Goal: Transaction & Acquisition: Purchase product/service

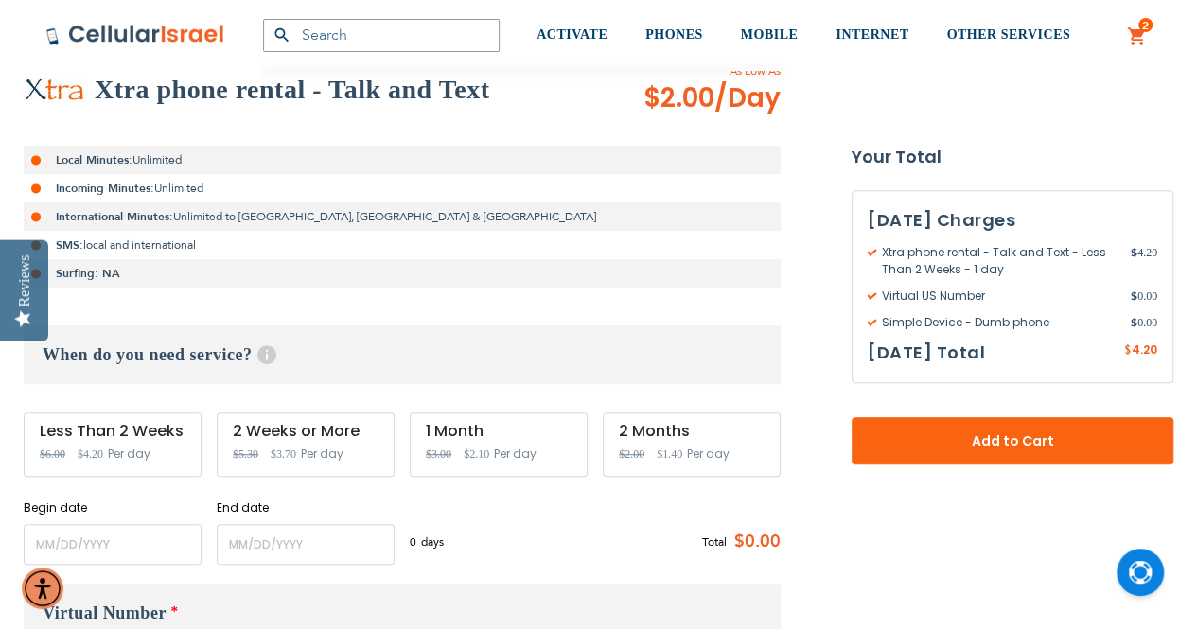
scroll to position [473, 0]
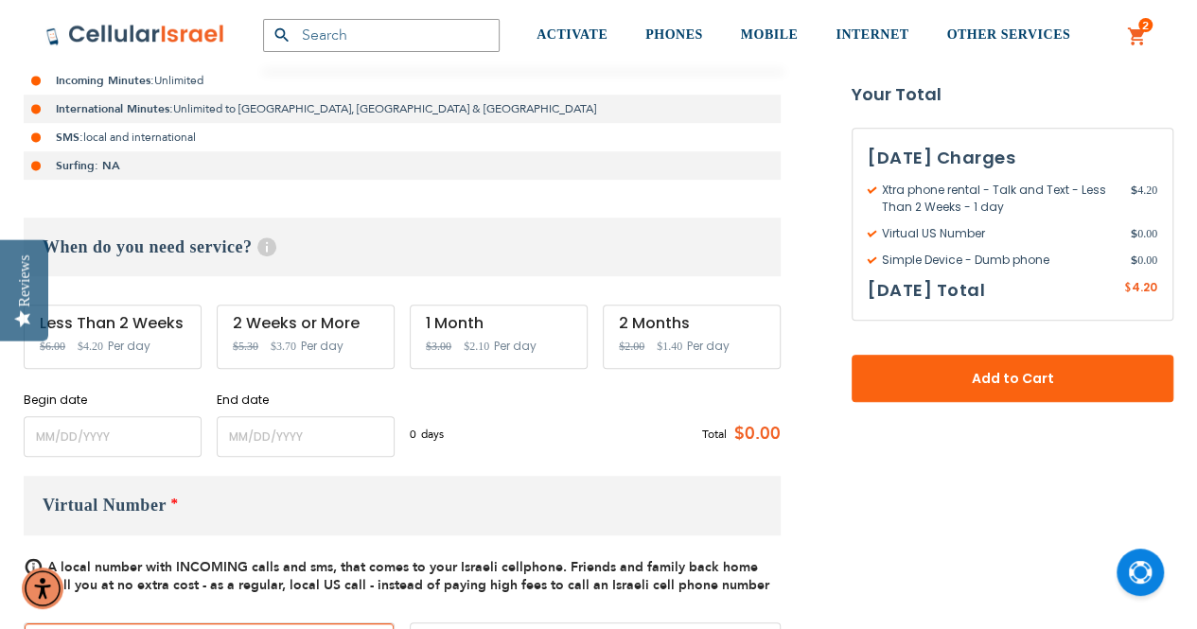
type input "[EMAIL_ADDRESS][DOMAIN_NAME]"
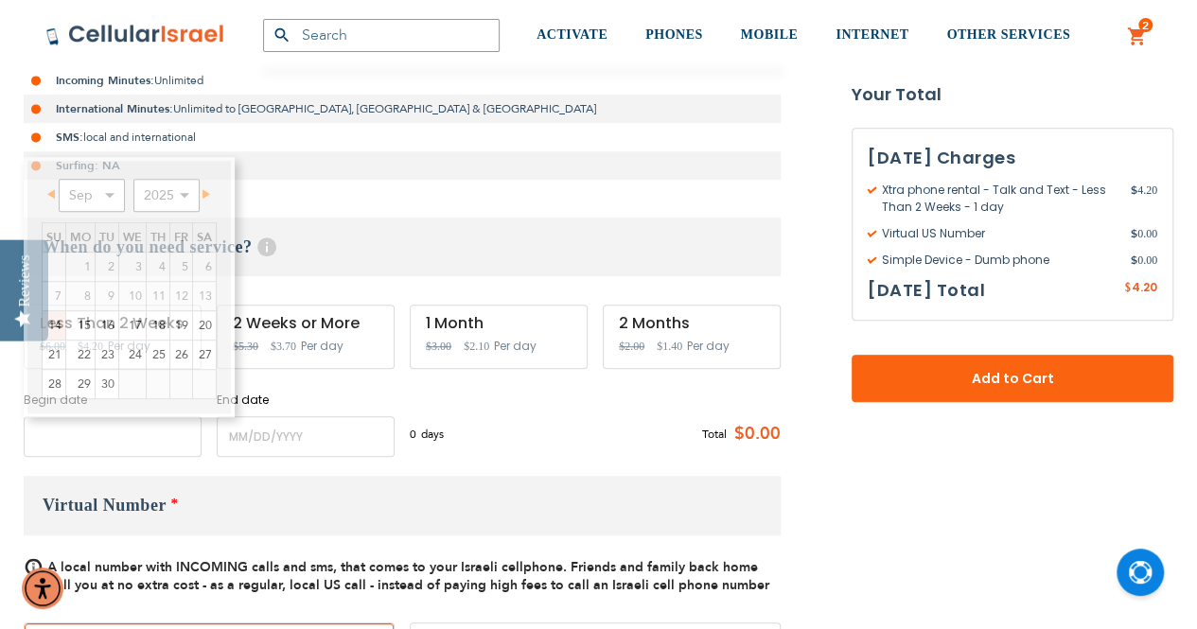
click at [123, 437] on input "name" at bounding box center [113, 436] width 178 height 41
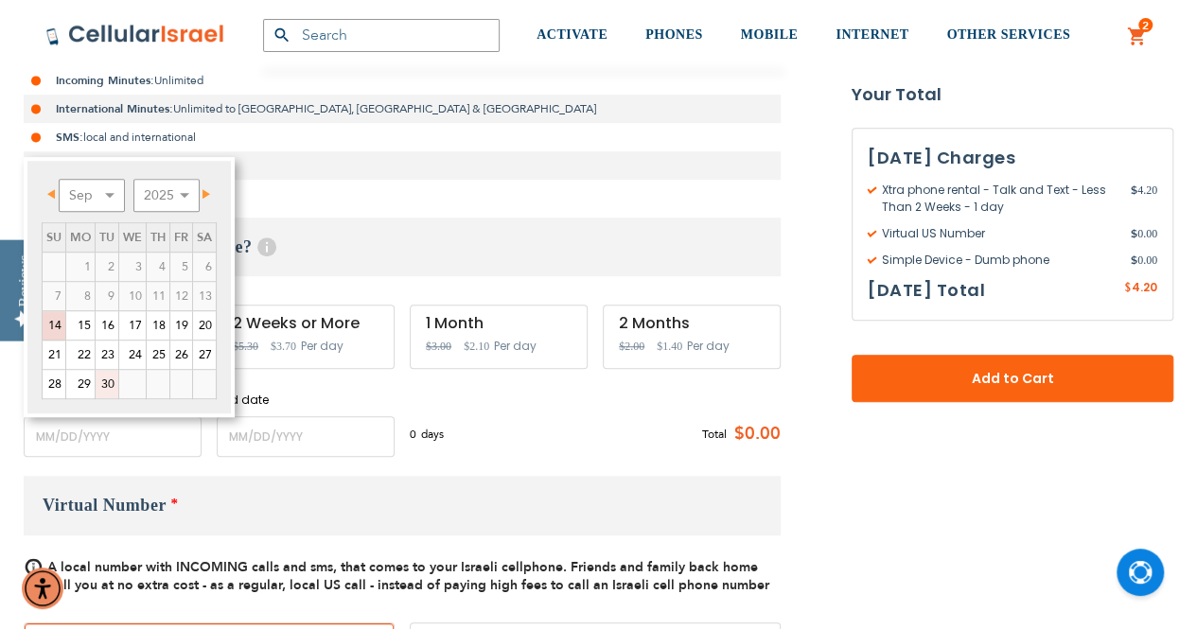
click at [106, 377] on link "30" at bounding box center [107, 384] width 23 height 28
type input "[DATE]"
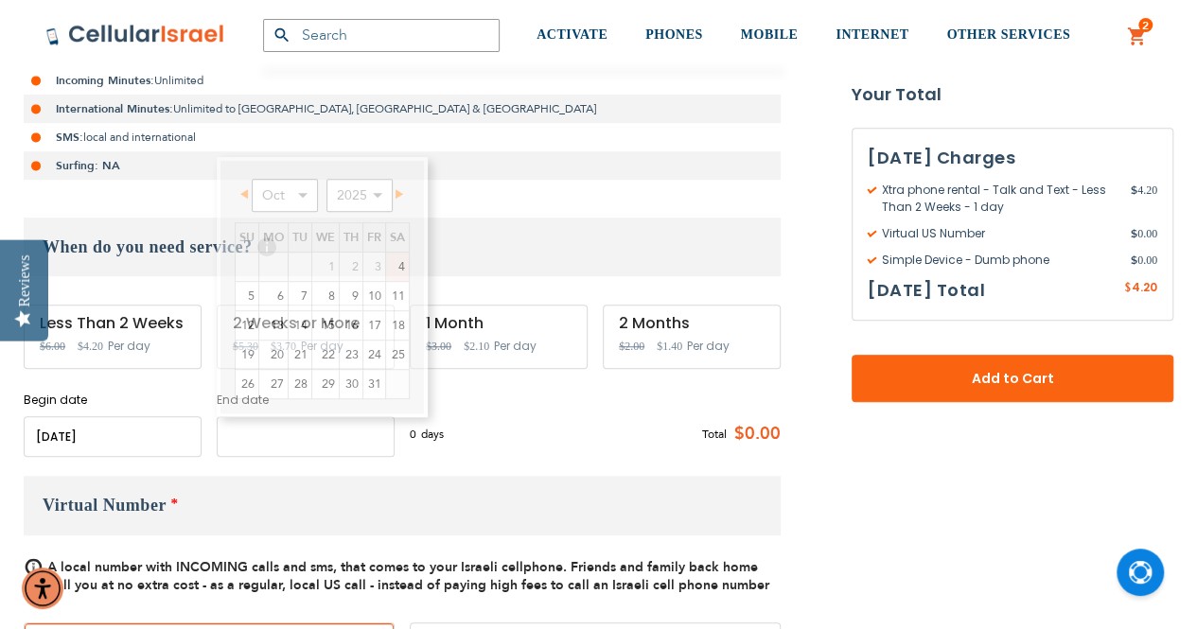
click at [249, 438] on input "name" at bounding box center [306, 436] width 178 height 41
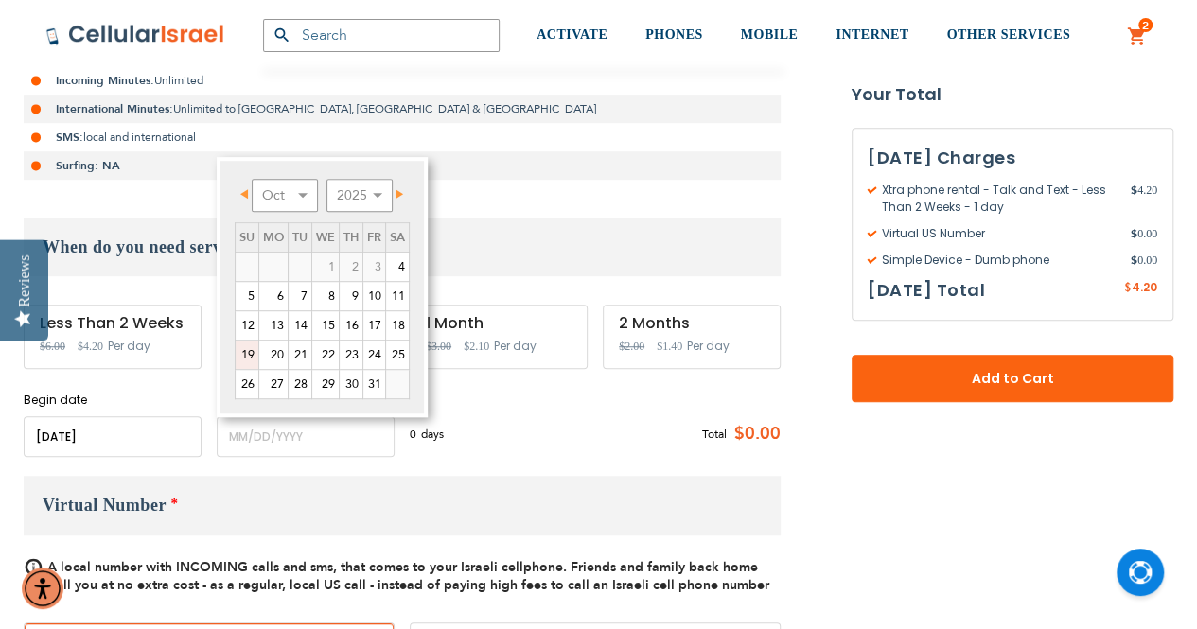
click at [250, 353] on link "19" at bounding box center [247, 355] width 23 height 28
type input "[DATE]"
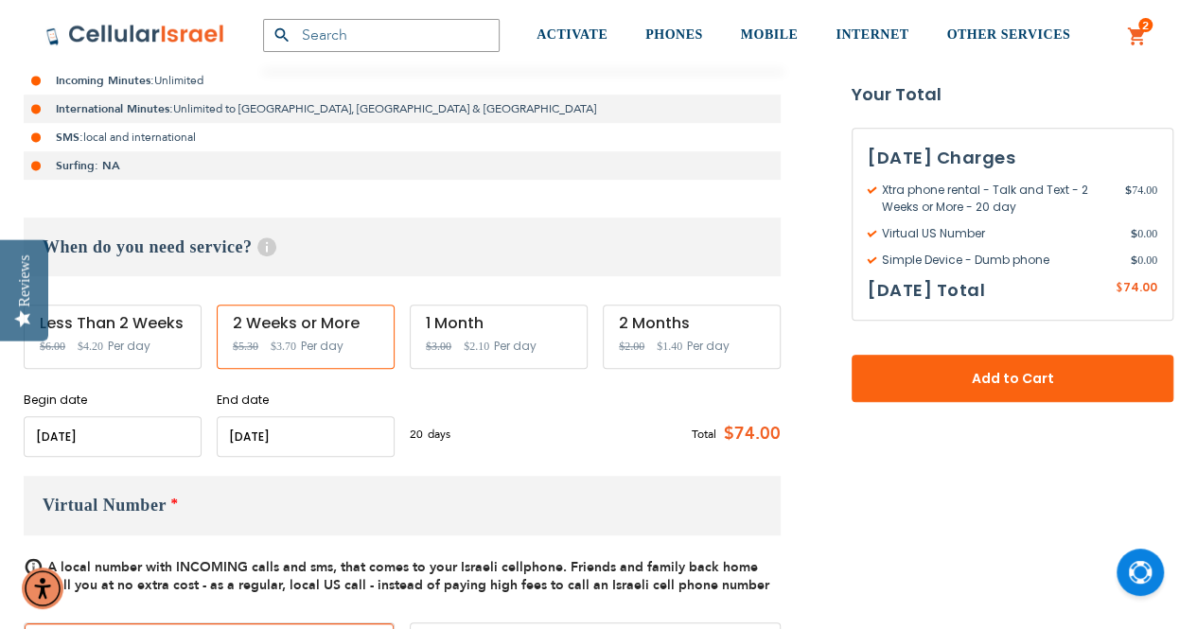
click at [452, 332] on div "1 Month Special Price $2.10 Regular Price $3.00 Per day" at bounding box center [499, 337] width 178 height 64
click at [338, 432] on input "name" at bounding box center [306, 436] width 178 height 41
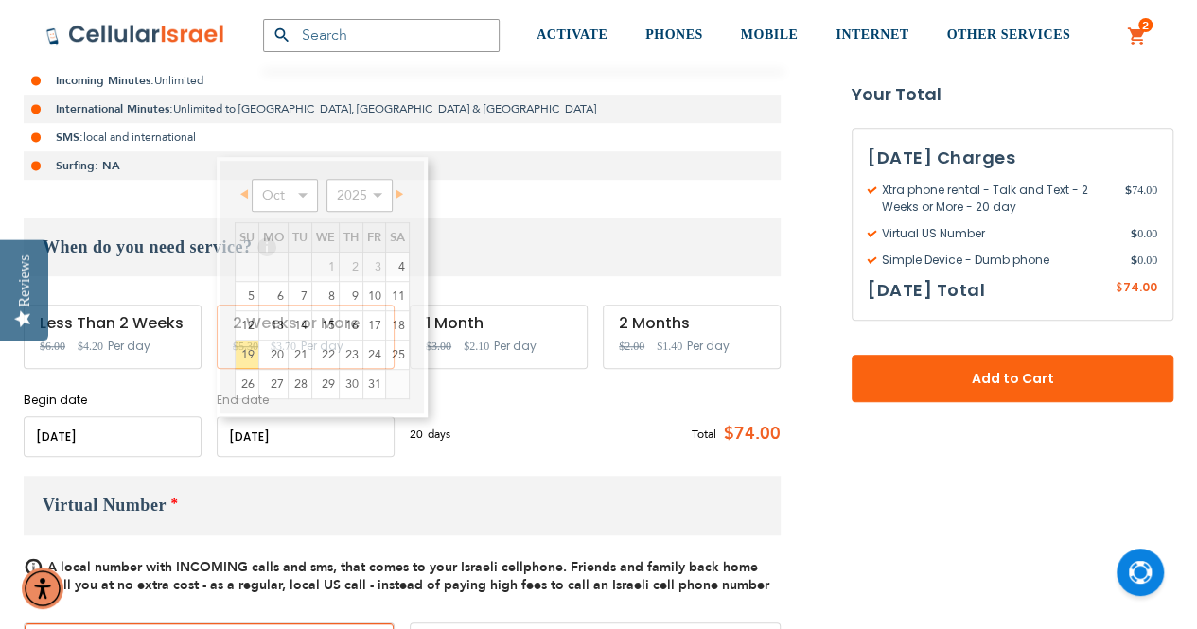
click at [452, 442] on div "20 days $3.7 per day Total $74.00" at bounding box center [595, 434] width 371 height 46
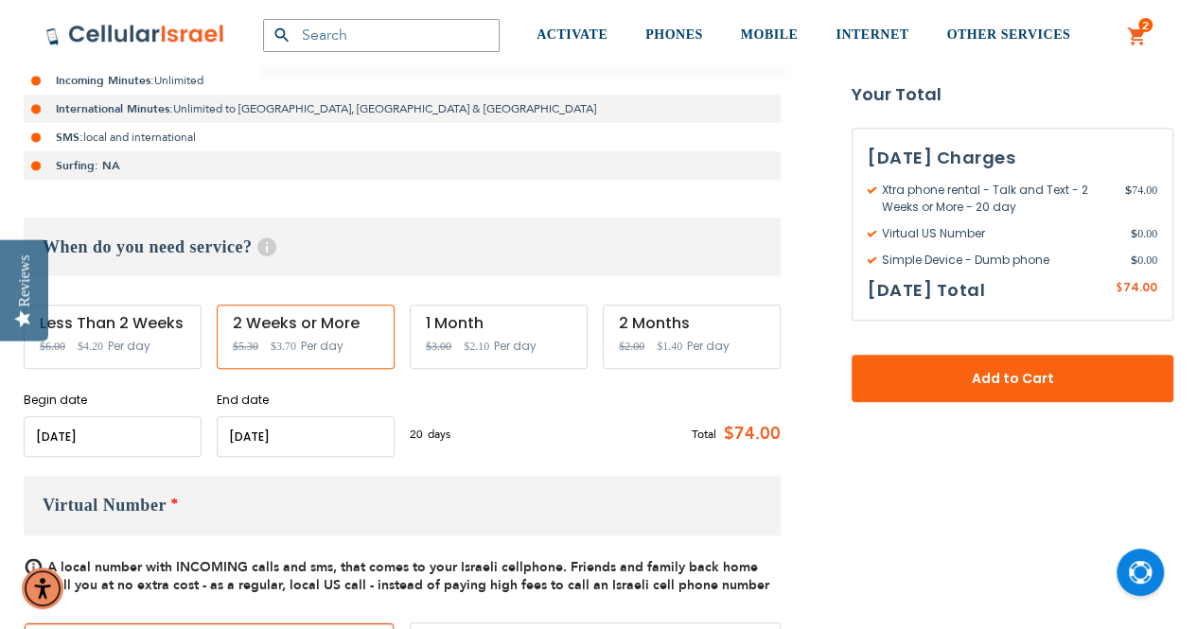
click at [443, 347] on span "$3.00" at bounding box center [439, 346] width 26 height 13
click at [135, 429] on input "name" at bounding box center [113, 436] width 178 height 41
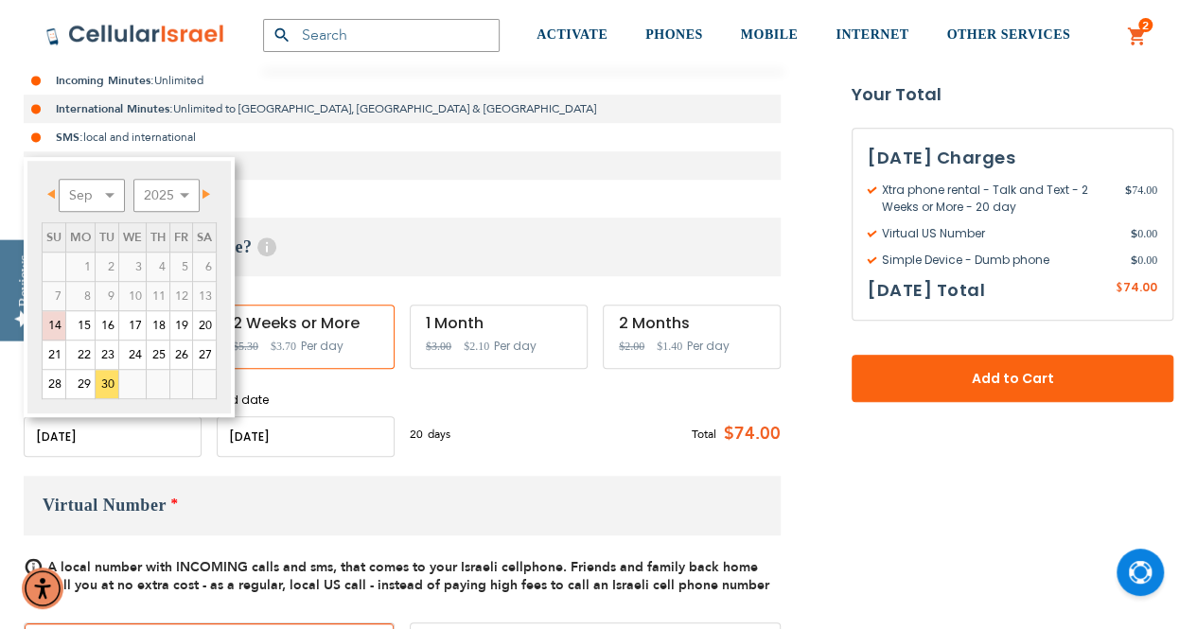
click at [137, 440] on input "name" at bounding box center [113, 436] width 178 height 41
click at [79, 351] on link "22" at bounding box center [80, 355] width 28 height 28
type input "[DATE]"
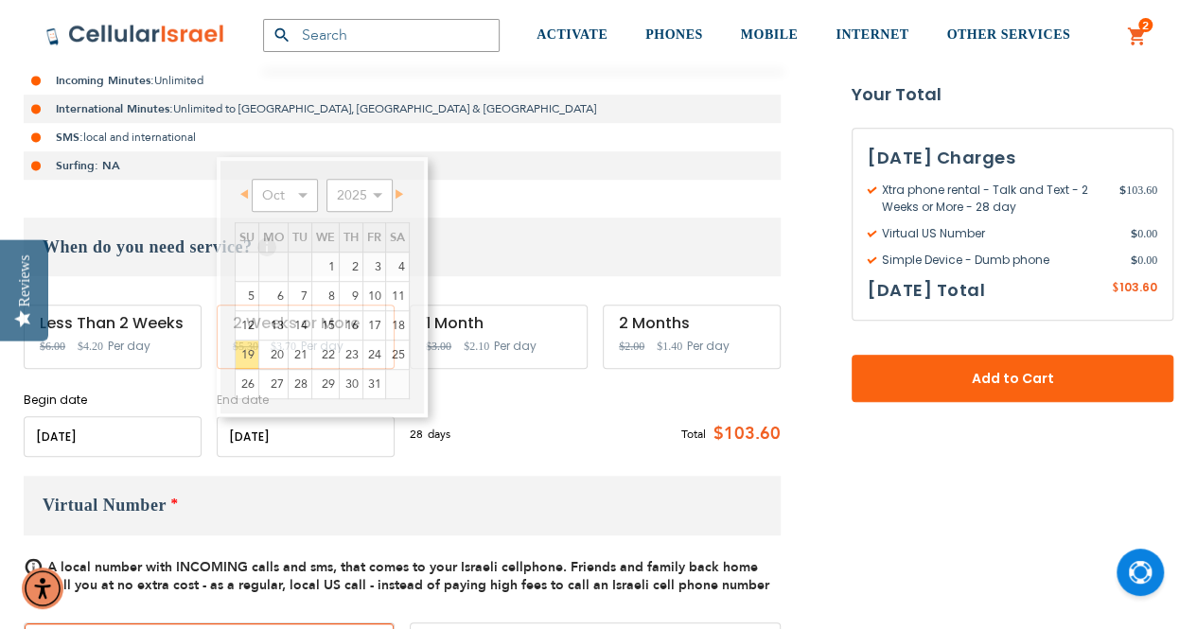
click at [309, 438] on input "name" at bounding box center [306, 436] width 178 height 41
click at [326, 353] on link "22" at bounding box center [325, 355] width 26 height 28
type input "[DATE]"
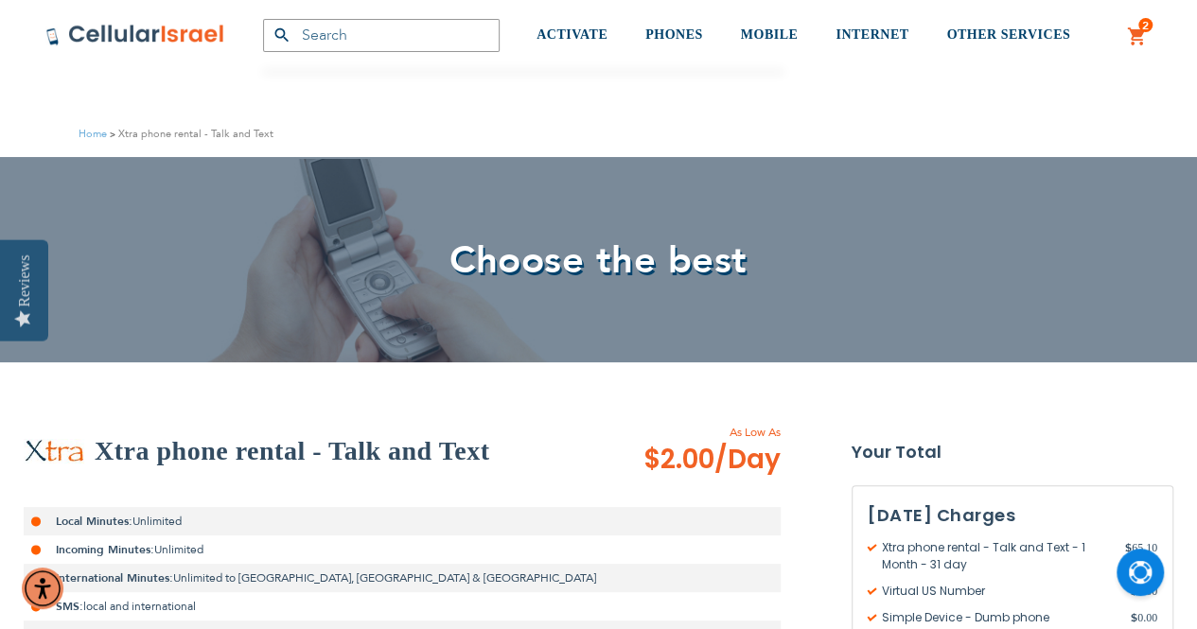
scroll to position [0, 0]
